Goal: Information Seeking & Learning: Learn about a topic

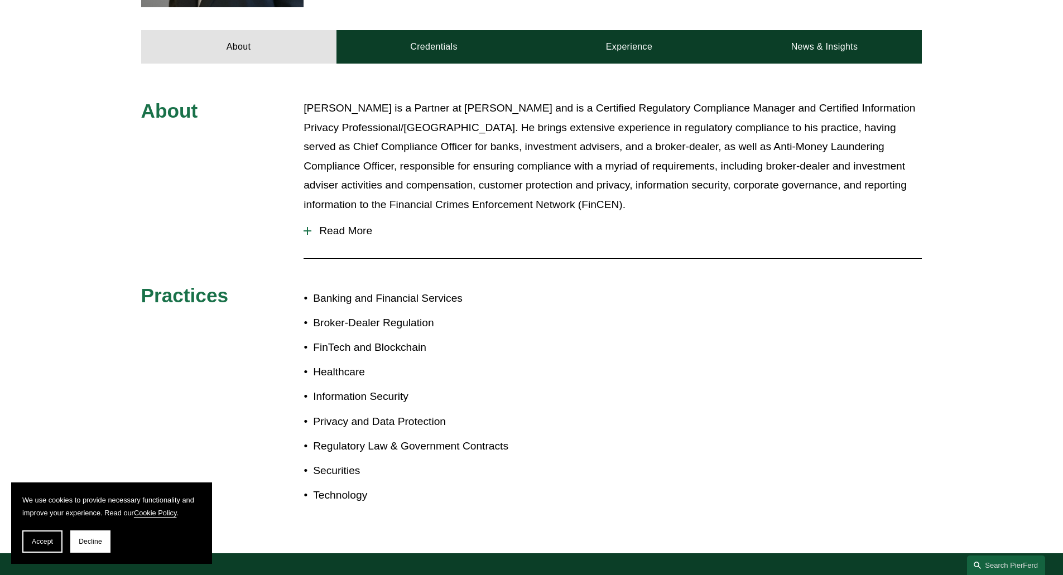
scroll to position [493, 0]
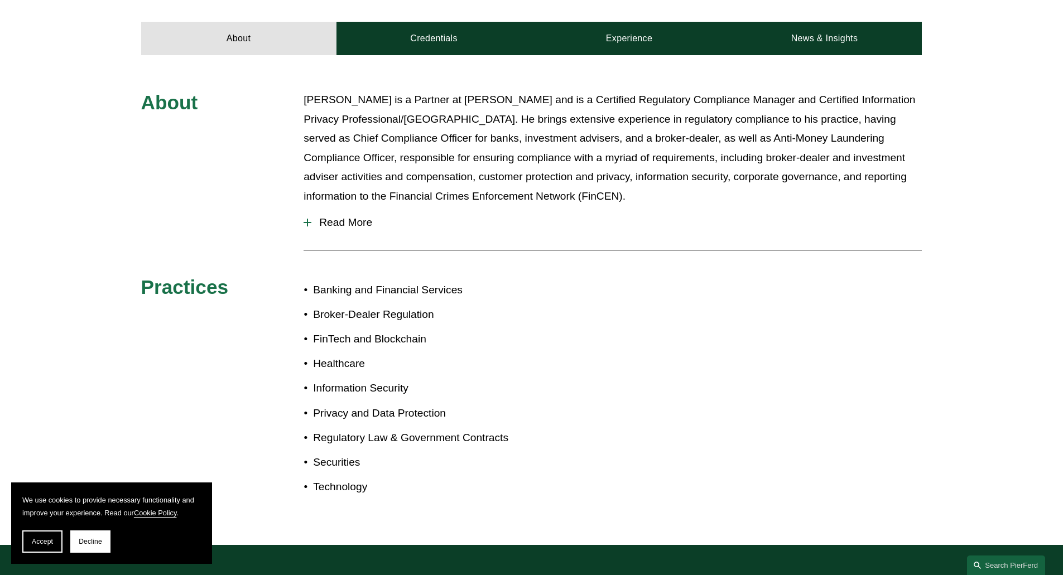
click at [951, 233] on div "About [PERSON_NAME] is a Partner at [PERSON_NAME] and is a Certified Regulatory…" at bounding box center [531, 300] width 1063 height 420
click at [460, 22] on link "Credentials" at bounding box center [433, 38] width 195 height 33
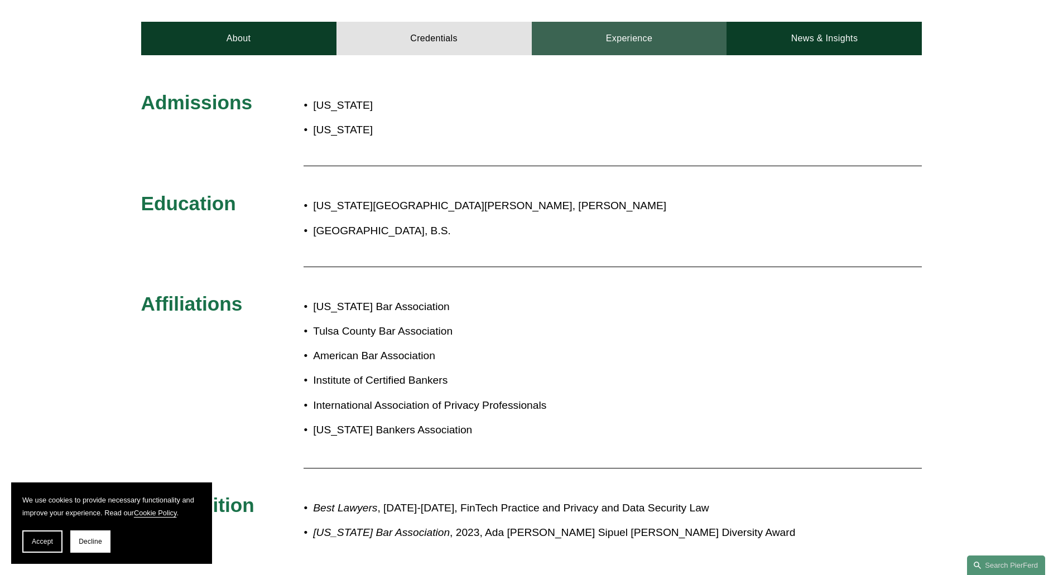
click at [619, 29] on link "Experience" at bounding box center [629, 38] width 195 height 33
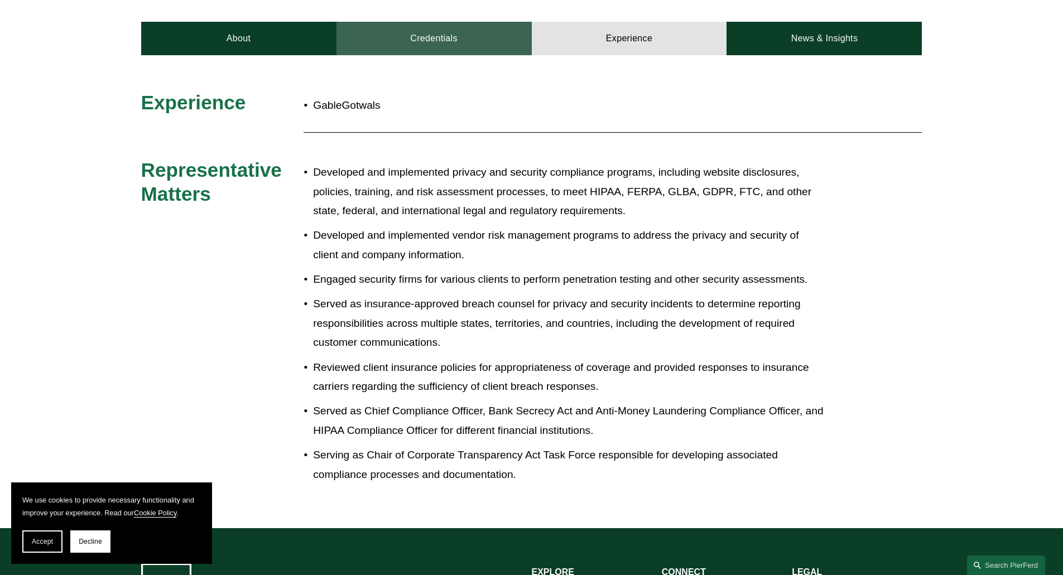
click at [444, 25] on link "Credentials" at bounding box center [433, 38] width 195 height 33
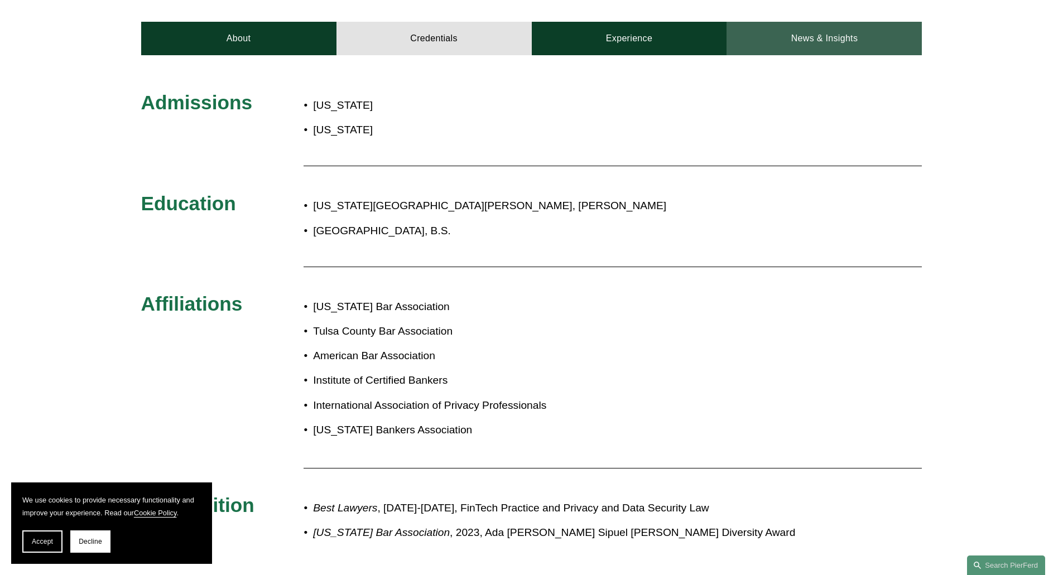
click at [750, 22] on link "News & Insights" at bounding box center [823, 38] width 195 height 33
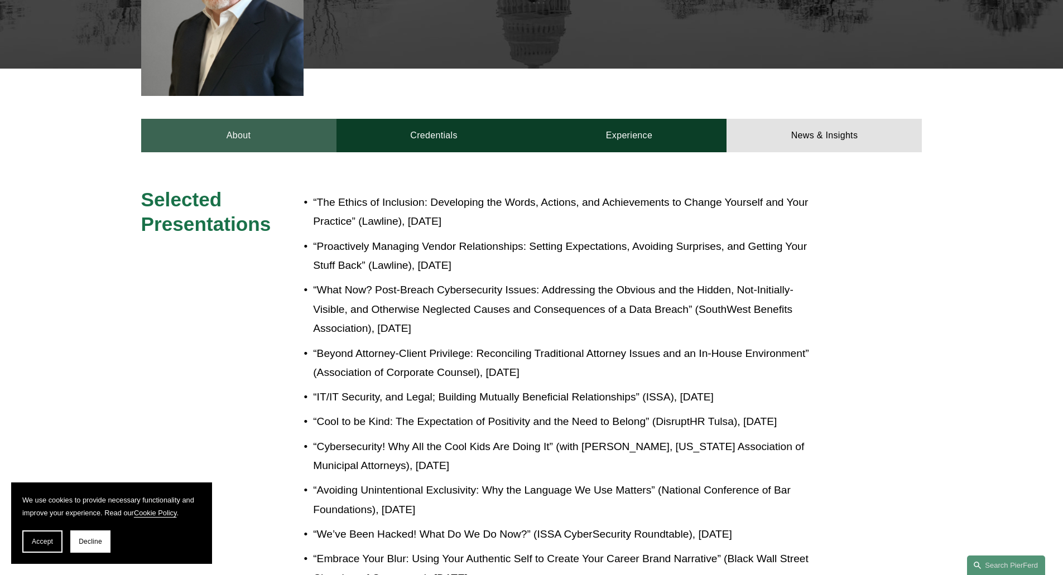
scroll to position [393, 0]
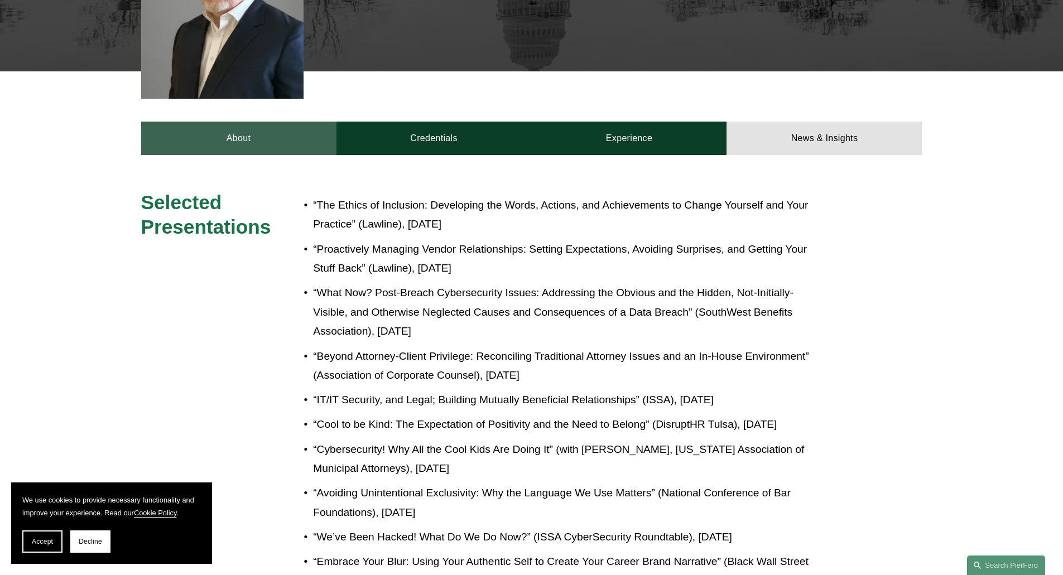
click at [231, 122] on link "About" at bounding box center [238, 138] width 195 height 33
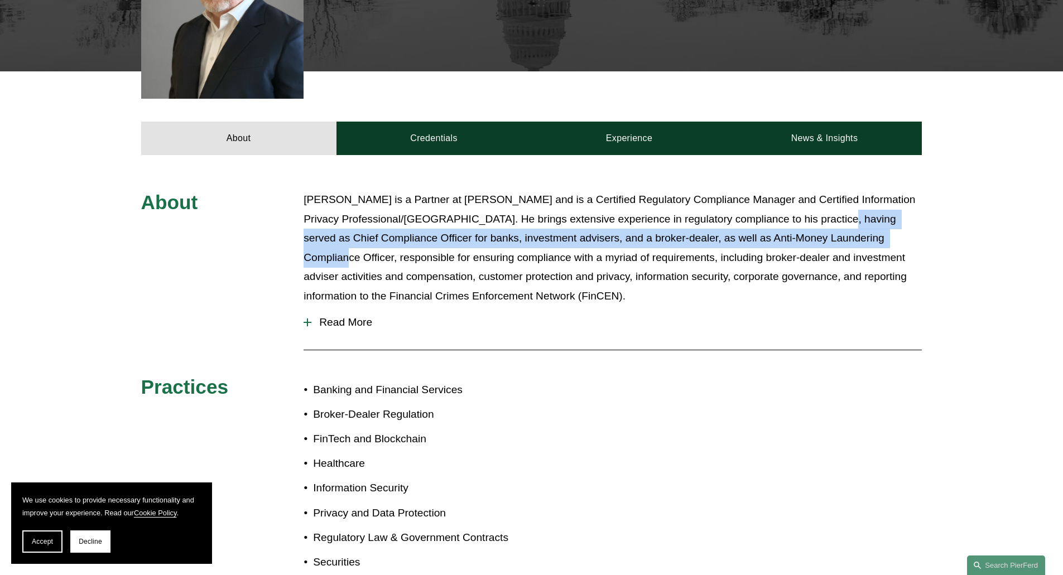
drag, startPoint x: 819, startPoint y: 200, endPoint x: 893, endPoint y: 216, distance: 75.8
click at [893, 216] on p "[PERSON_NAME] is a Partner at [PERSON_NAME] and is a Certified Regulatory Compl…" at bounding box center [613, 247] width 618 height 115
copy p "having served as Chief Compliance Officer for banks, investment advisers, and a…"
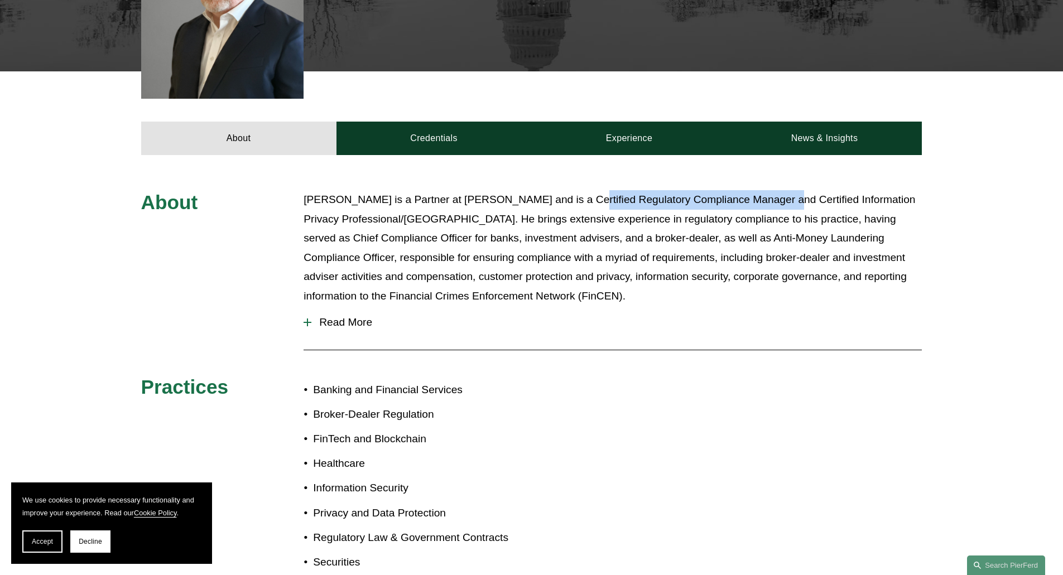
drag, startPoint x: 567, startPoint y: 182, endPoint x: 765, endPoint y: 185, distance: 197.5
click at [765, 190] on p "[PERSON_NAME] is a Partner at [PERSON_NAME] and is a Certified Regulatory Compl…" at bounding box center [613, 247] width 618 height 115
copy p "Certified Regulatory Compliance Manager"
